Goal: Information Seeking & Learning: Learn about a topic

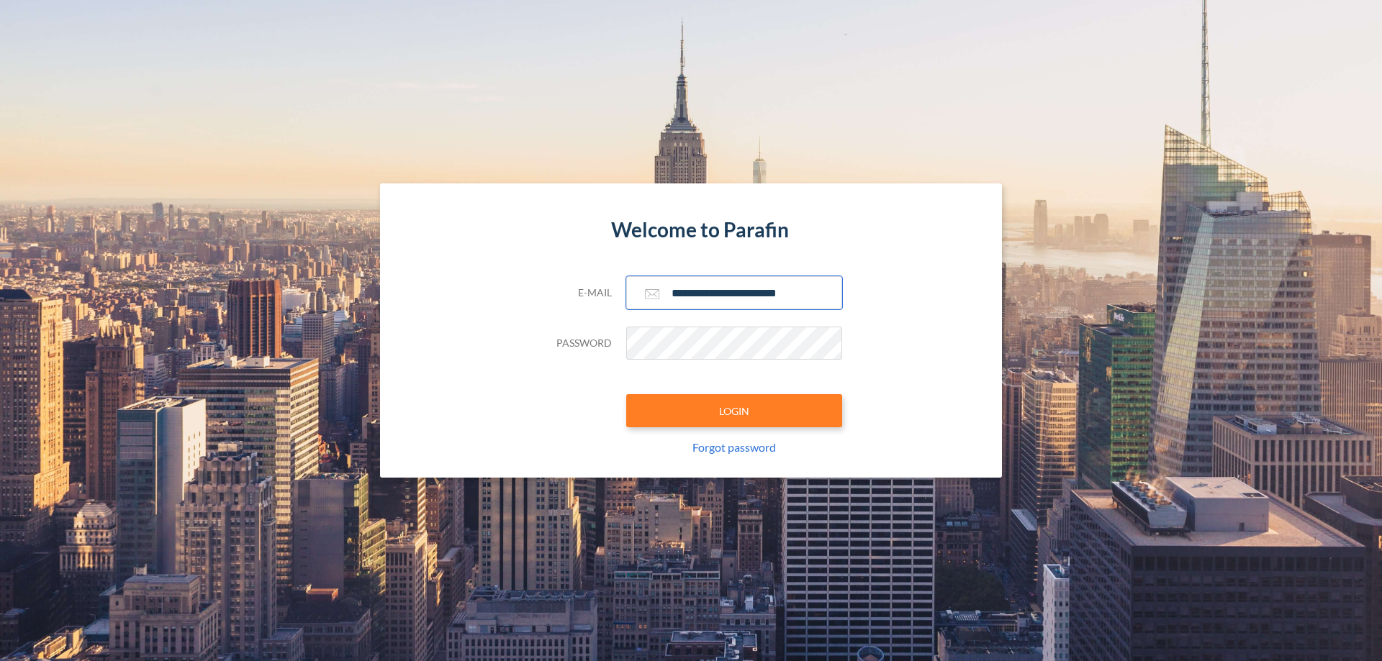
type input "**********"
click at [734, 411] on button "LOGIN" at bounding box center [734, 410] width 216 height 33
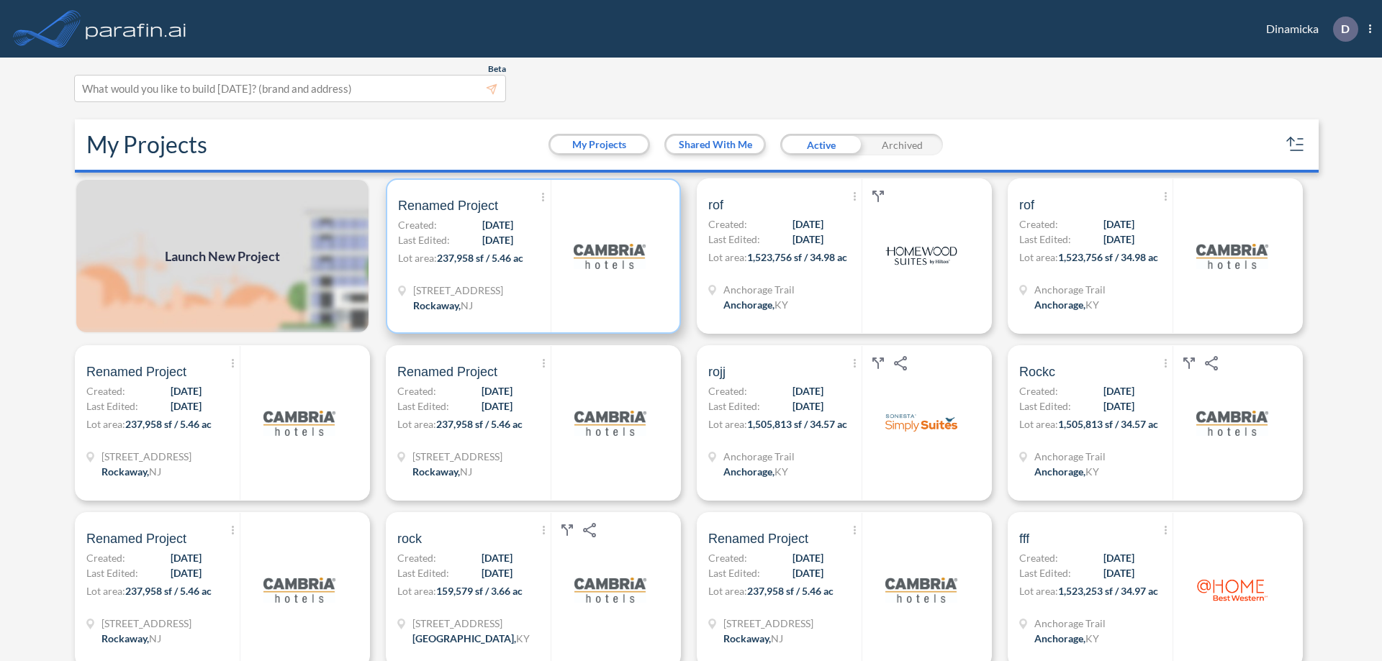
scroll to position [4, 0]
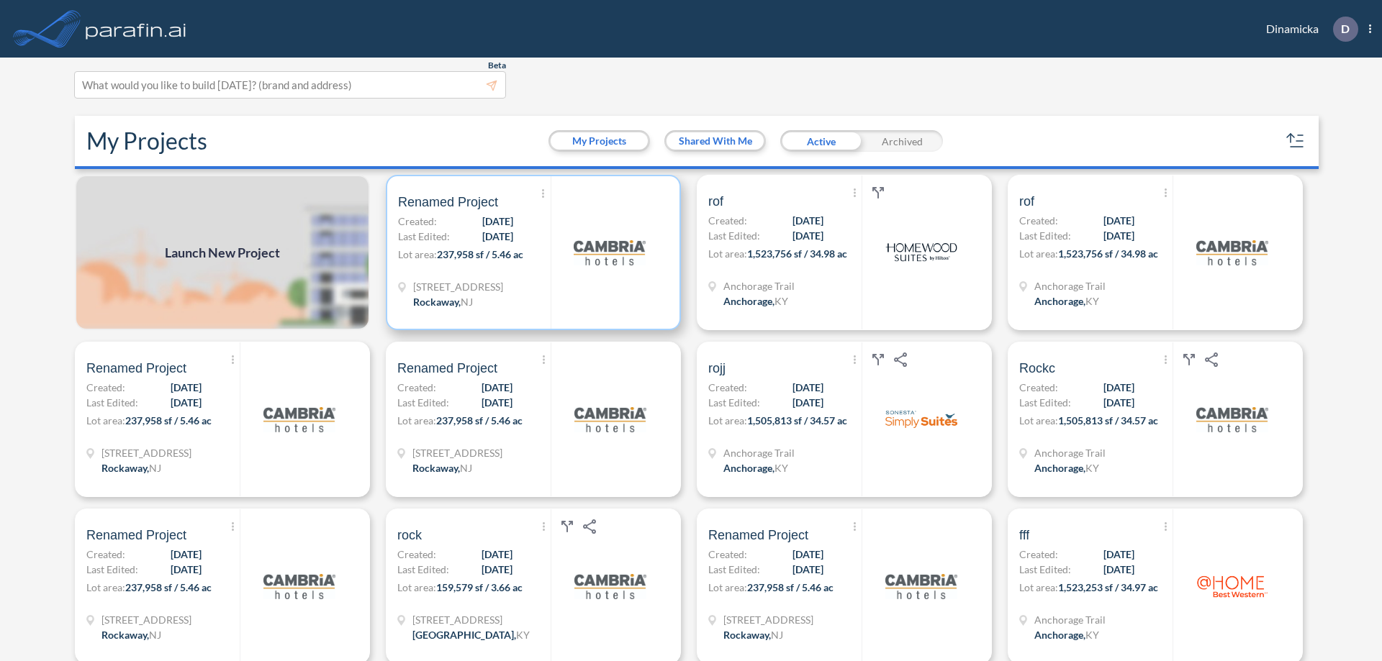
click at [530, 253] on p "Lot area: 237,958 sf / 5.46 ac" at bounding box center [474, 257] width 153 height 21
